Goal: Information Seeking & Learning: Learn about a topic

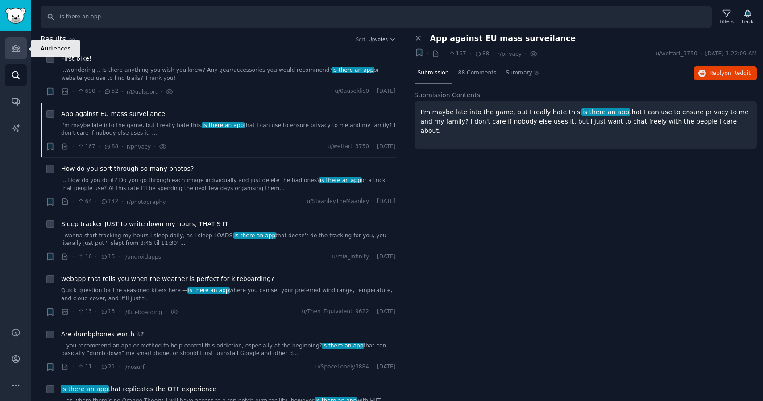
click at [17, 44] on icon "Sidebar" at bounding box center [15, 48] width 9 height 9
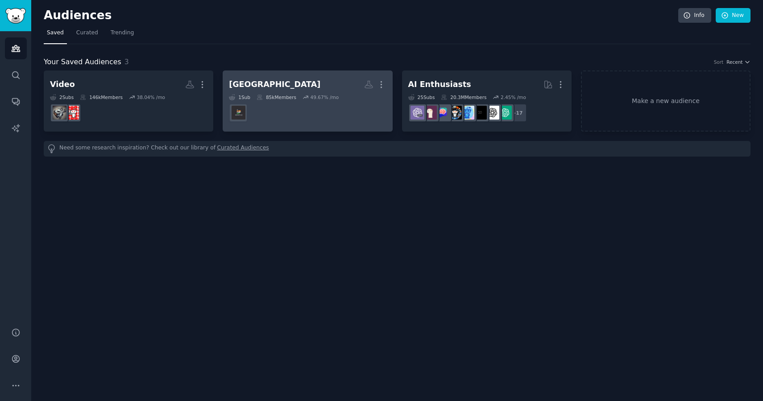
click at [299, 114] on dd at bounding box center [307, 112] width 157 height 25
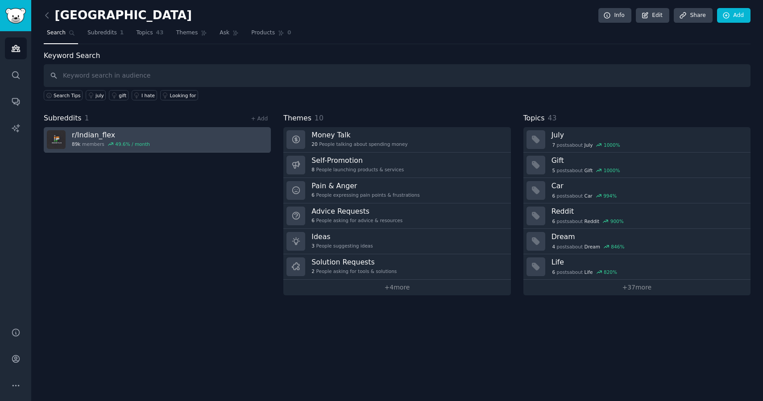
click at [162, 137] on link "r/ Indian_flex 89k members 49.6 % / month" at bounding box center [157, 139] width 227 height 25
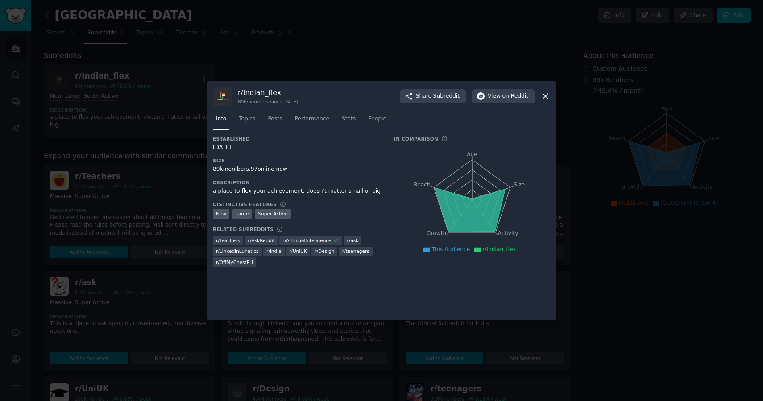
click at [546, 93] on icon at bounding box center [545, 95] width 9 height 9
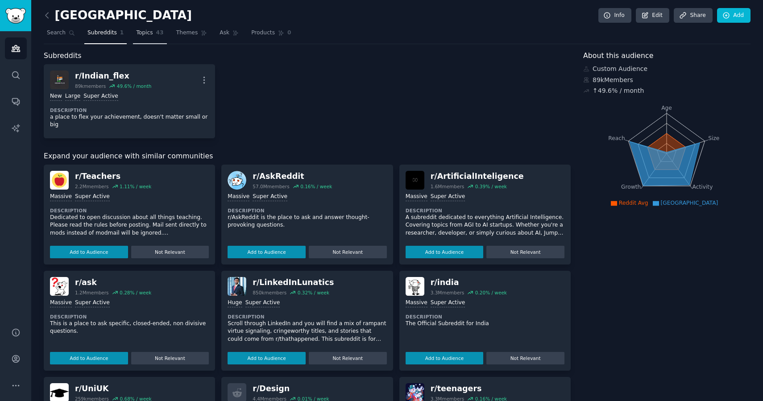
click at [149, 37] on span "Topics" at bounding box center [144, 33] width 17 height 8
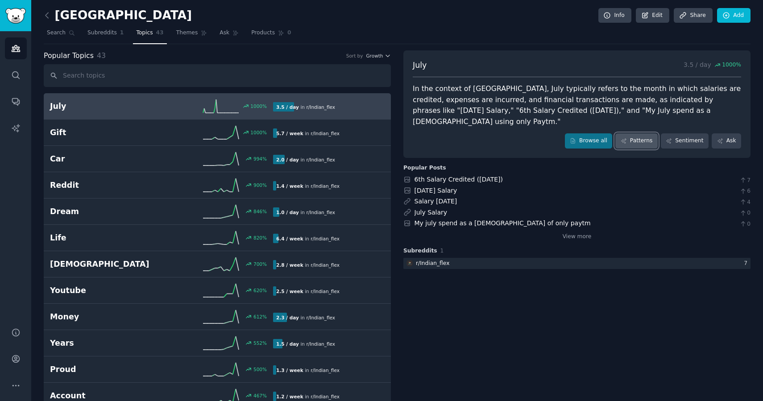
click at [632, 133] on link "Patterns" at bounding box center [636, 140] width 42 height 15
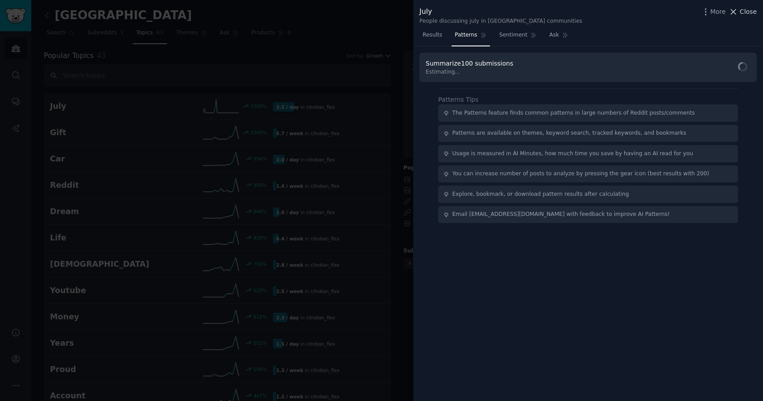
click at [738, 12] on icon at bounding box center [733, 11] width 9 height 9
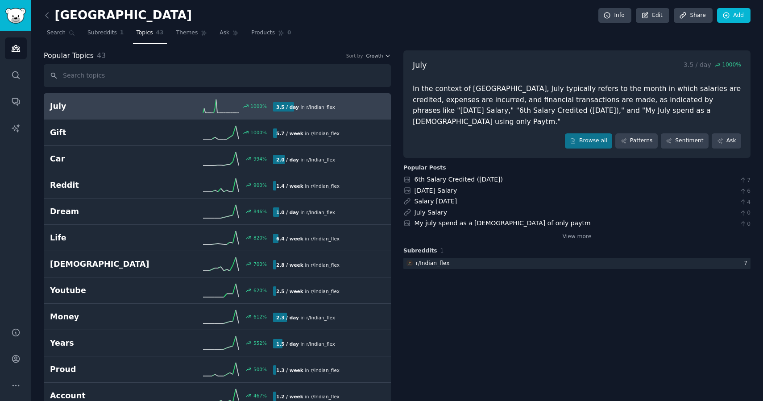
click at [170, 37] on nav "Search Subreddits 1 Topics 43 Themes Ask Products 0" at bounding box center [397, 35] width 707 height 18
click at [184, 35] on span "Themes" at bounding box center [187, 33] width 22 height 8
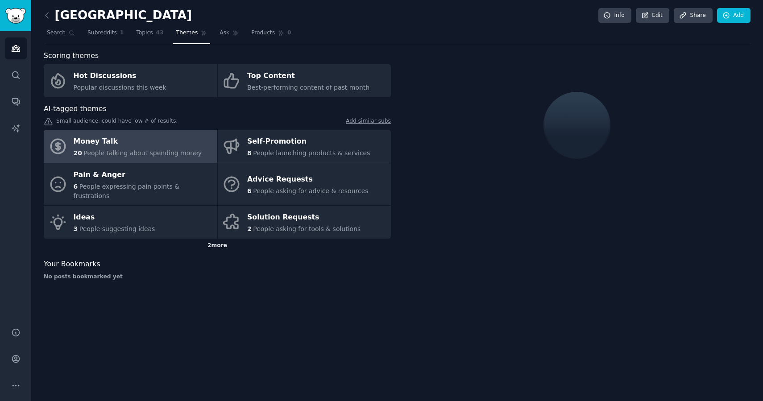
click at [207, 239] on div "2 more" at bounding box center [217, 246] width 347 height 14
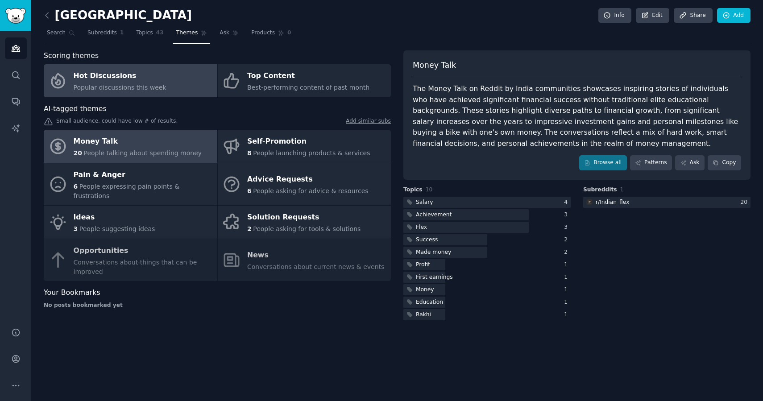
click at [172, 73] on link "Hot Discussions Popular discussions this week" at bounding box center [131, 80] width 174 height 33
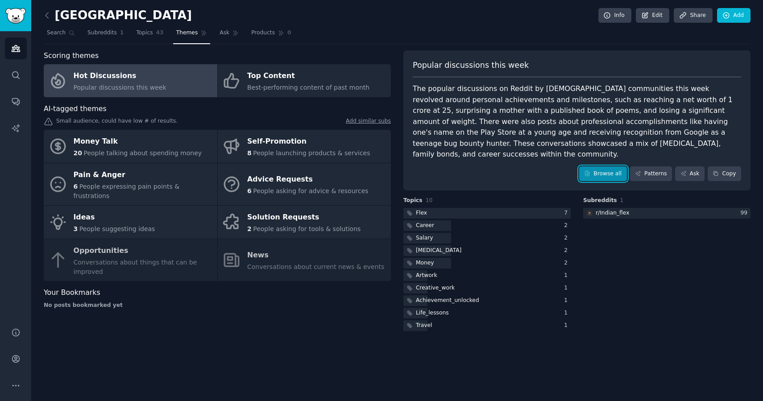
click at [605, 166] on link "Browse all" at bounding box center [603, 173] width 48 height 15
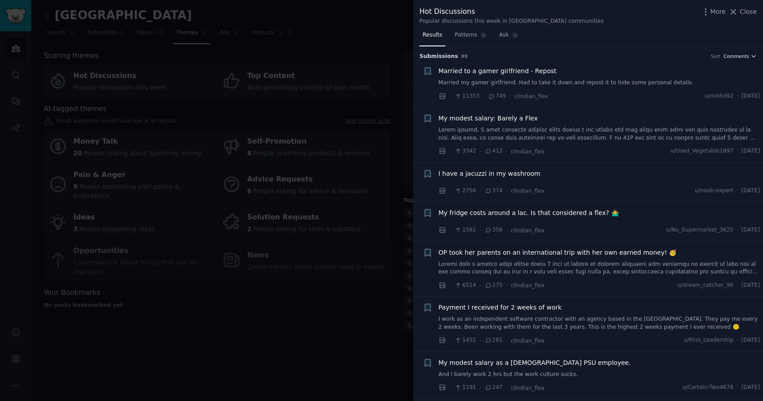
click at [732, 57] on span "Comments" at bounding box center [736, 56] width 25 height 6
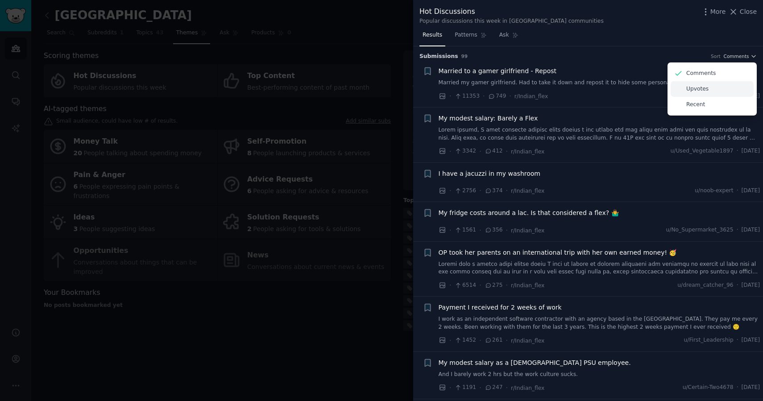
click at [700, 91] on p "Upvotes" at bounding box center [697, 89] width 22 height 8
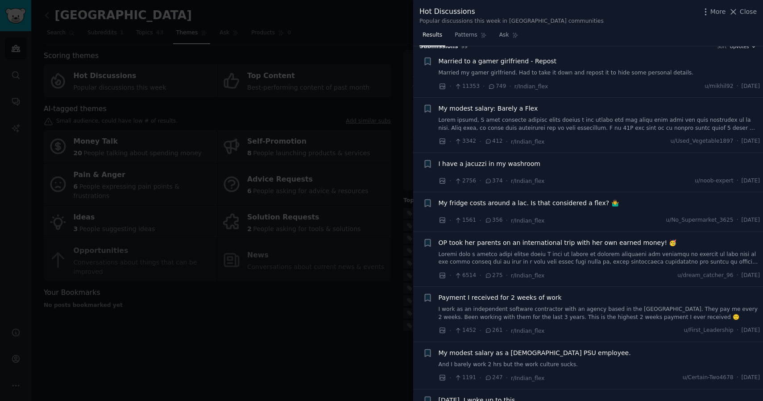
scroll to position [11, 0]
click at [521, 161] on span "I have a jacuzzi in my washroom" at bounding box center [490, 162] width 102 height 9
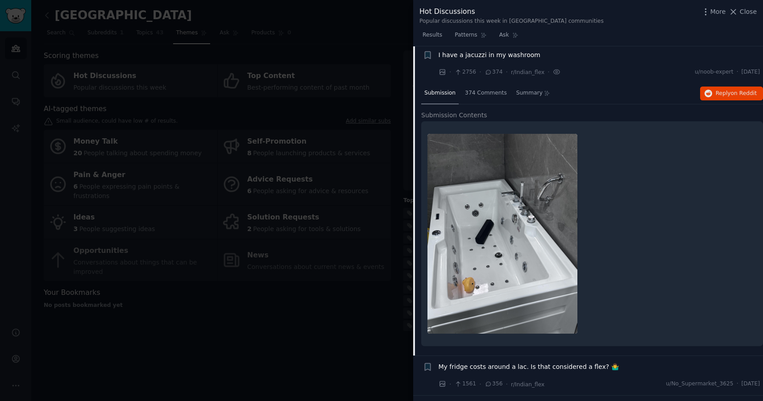
scroll to position [118, 0]
click at [737, 93] on span "on Reddit" at bounding box center [744, 94] width 26 height 6
click at [735, 11] on icon at bounding box center [733, 11] width 5 height 5
